Goal: Task Accomplishment & Management: Use online tool/utility

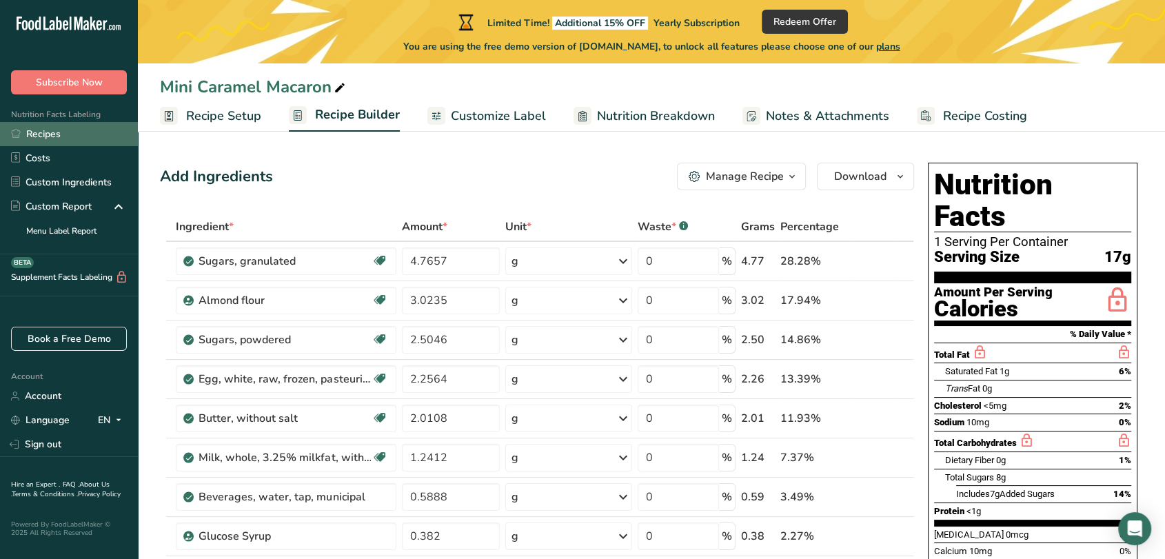
click at [50, 138] on link "Recipes" at bounding box center [69, 134] width 138 height 24
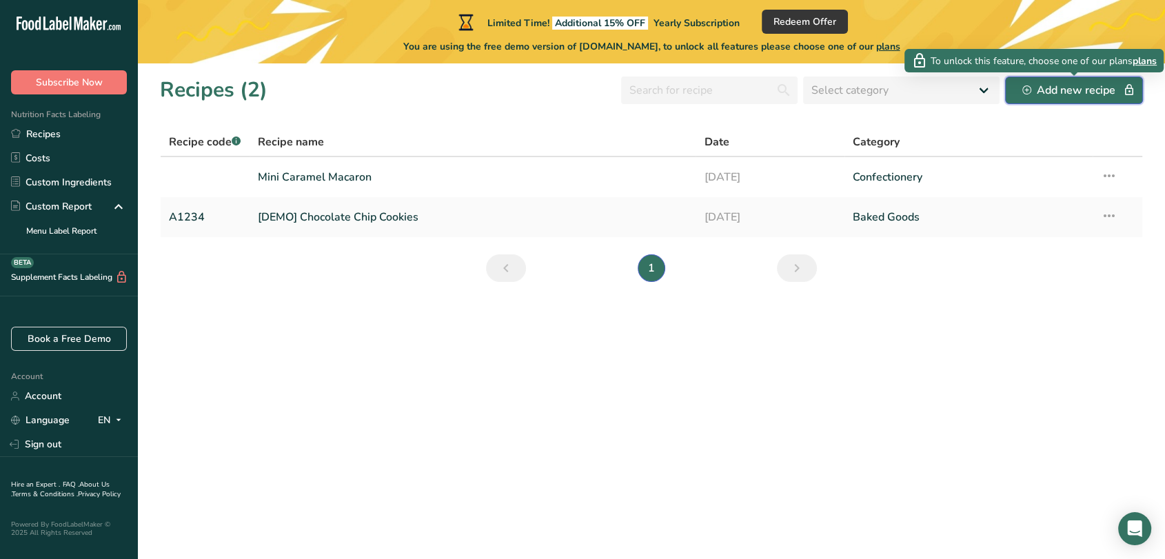
click at [1054, 98] on div "Add new recipe" at bounding box center [1074, 90] width 103 height 17
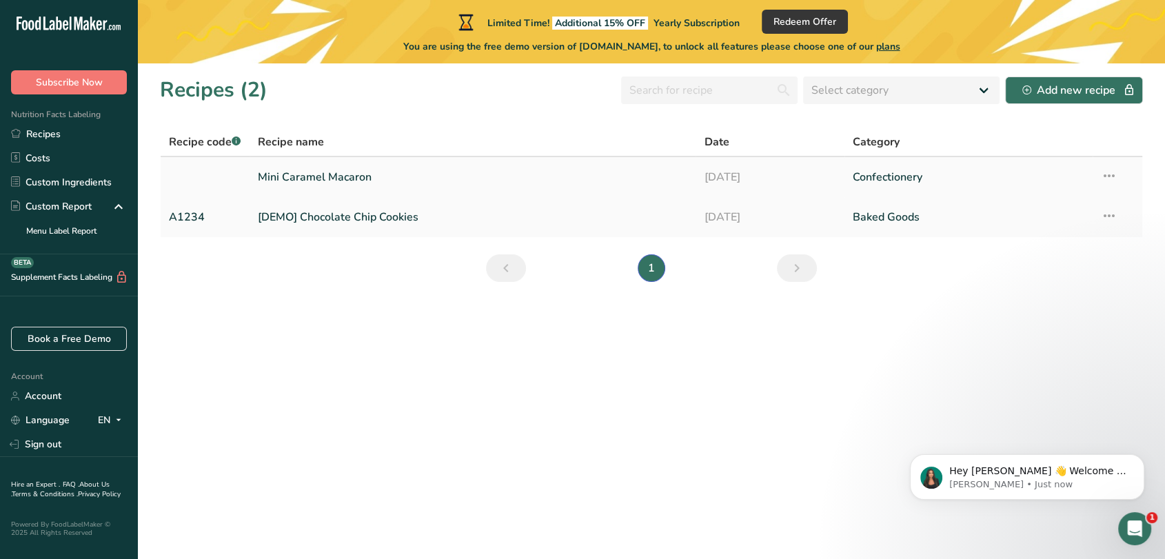
click at [301, 179] on link "Mini Caramel Macaron" at bounding box center [473, 177] width 430 height 29
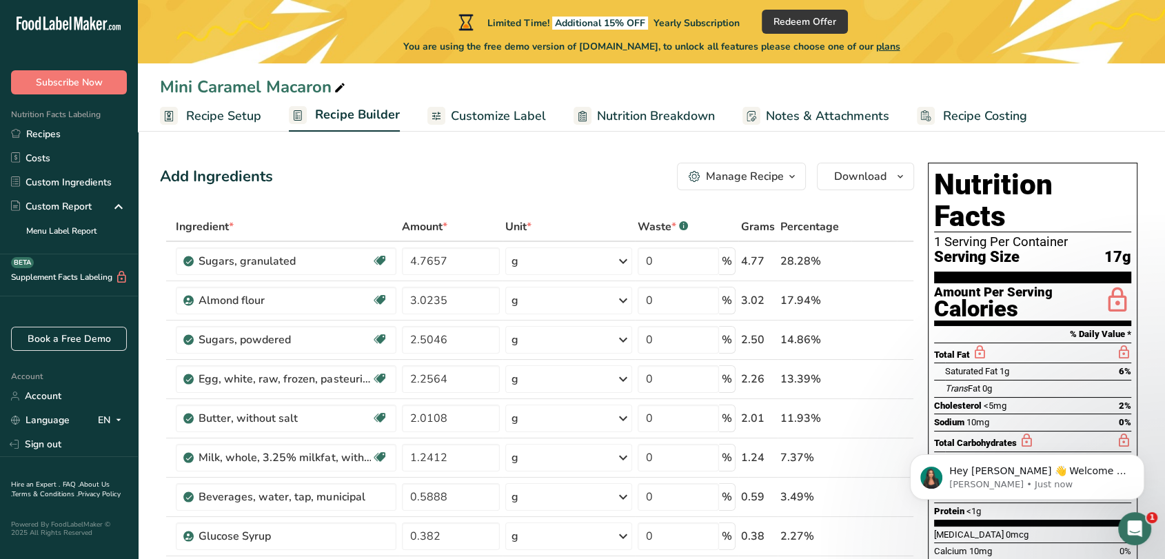
click at [229, 118] on span "Recipe Setup" at bounding box center [223, 116] width 75 height 19
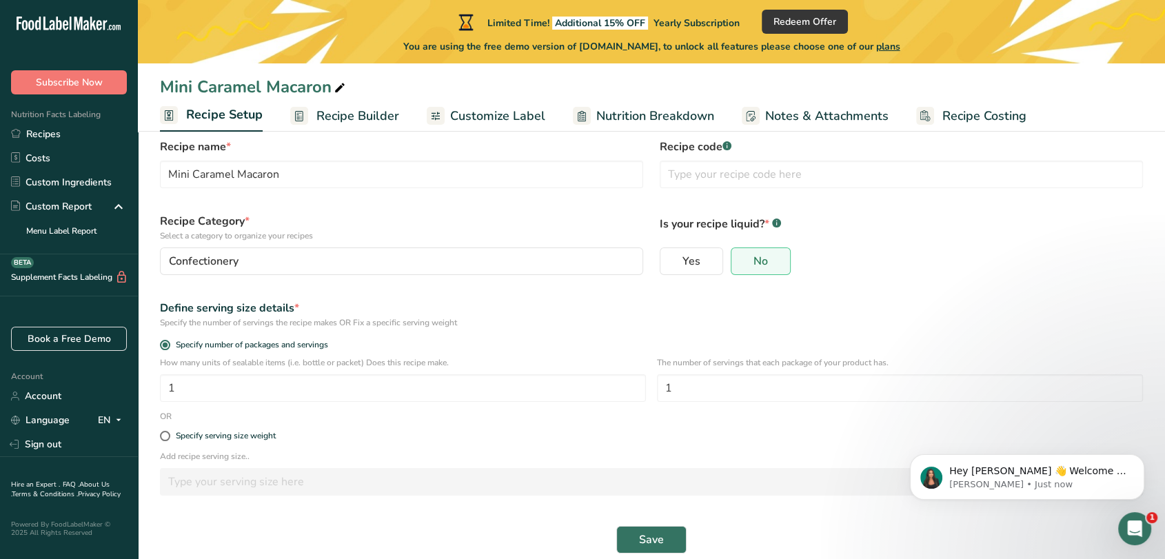
scroll to position [50, 0]
